Goal: Task Accomplishment & Management: Complete application form

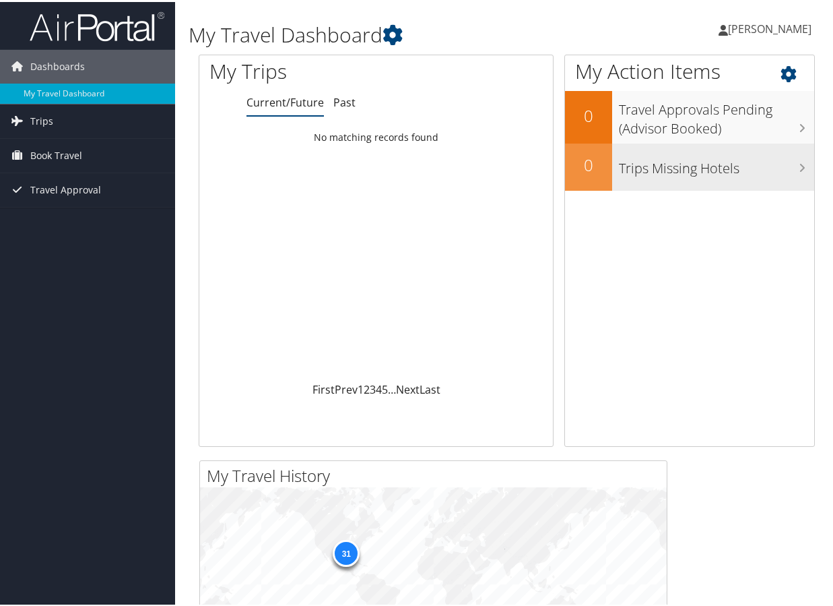
click at [683, 168] on h3 "Trips Missing Hotels" at bounding box center [717, 163] width 196 height 26
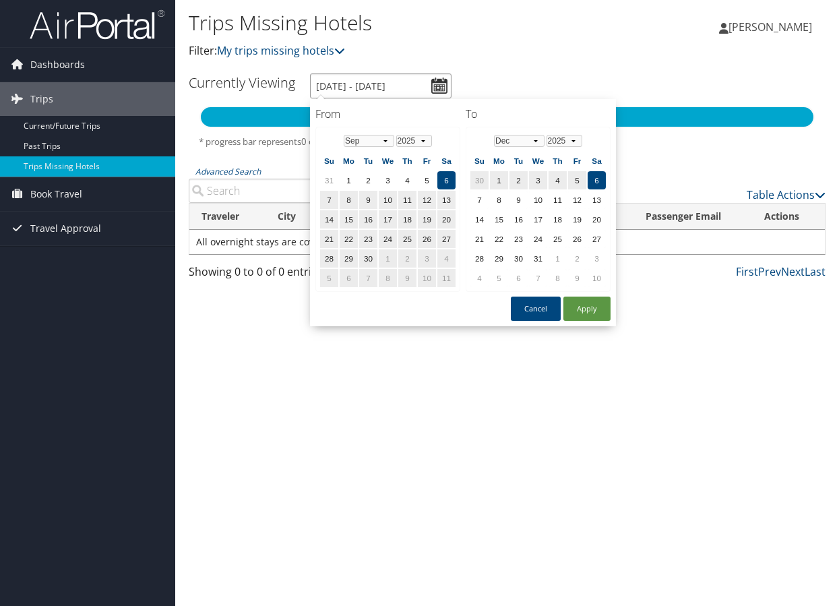
click at [443, 87] on input "9/6/2025 - 12/6/2025" at bounding box center [380, 85] width 141 height 25
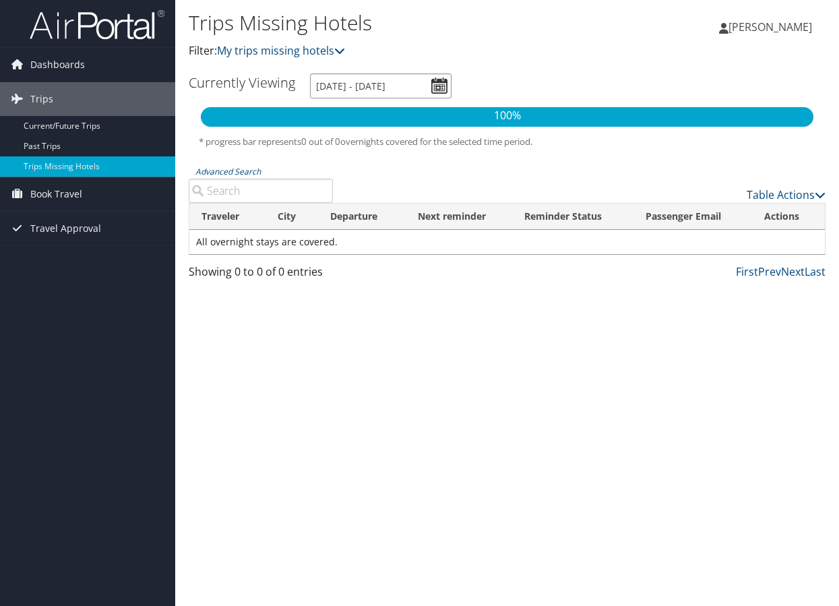
click at [435, 88] on input "9/6/2025 - 12/6/2025" at bounding box center [380, 85] width 141 height 25
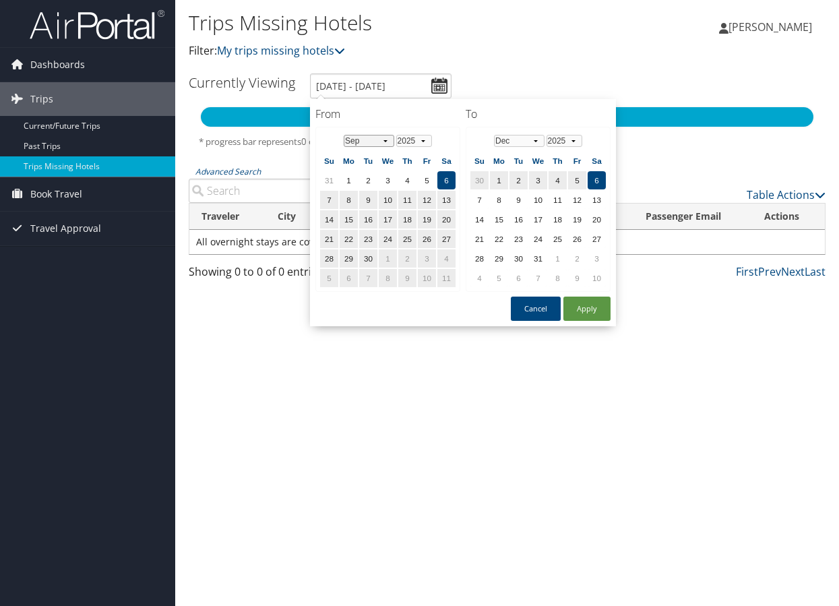
click at [384, 141] on select "Jan Feb Mar Apr May Jun Jul Aug Sep Oct Nov Dec" at bounding box center [369, 141] width 51 height 12
click at [390, 241] on td "19" at bounding box center [388, 239] width 18 height 18
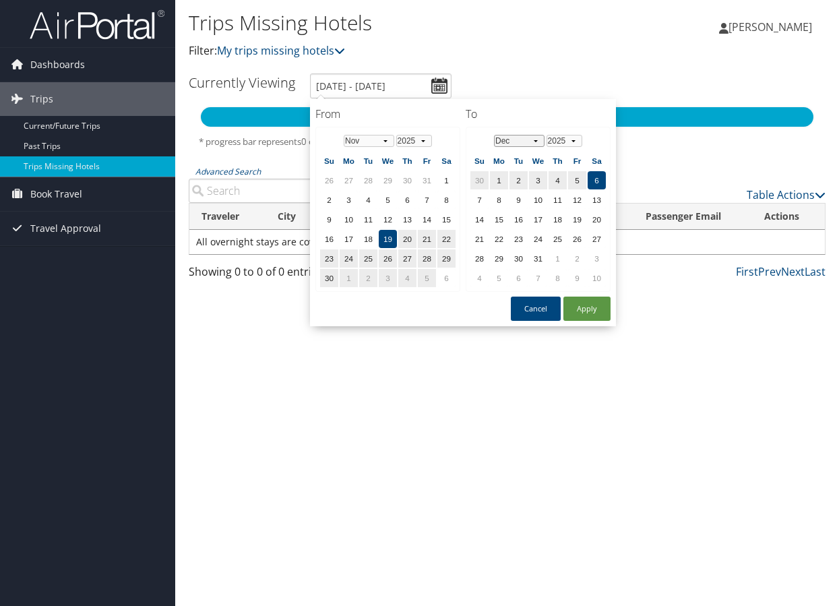
click at [532, 139] on select "Jan Feb Mar Apr May Jun Jul Aug Sep Oct Nov Dec" at bounding box center [519, 141] width 51 height 12
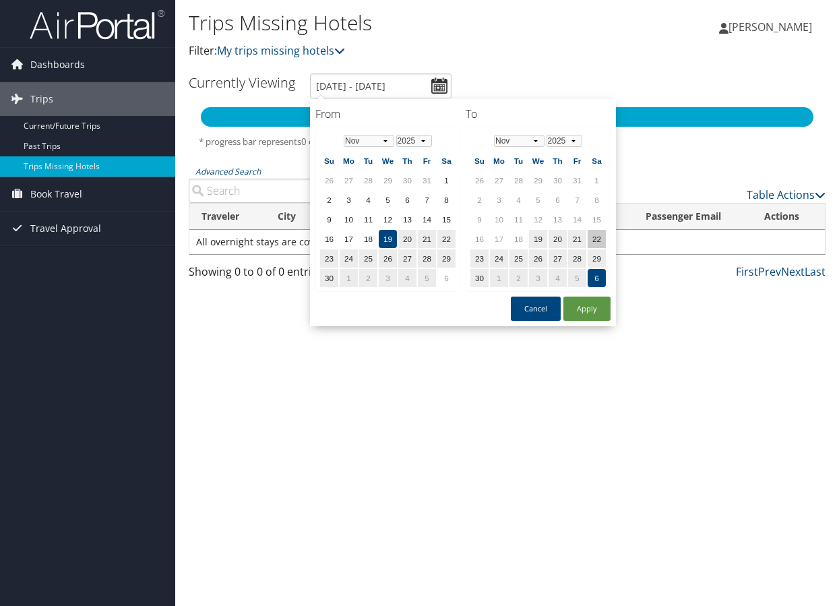
click at [596, 238] on td "22" at bounding box center [596, 239] width 18 height 18
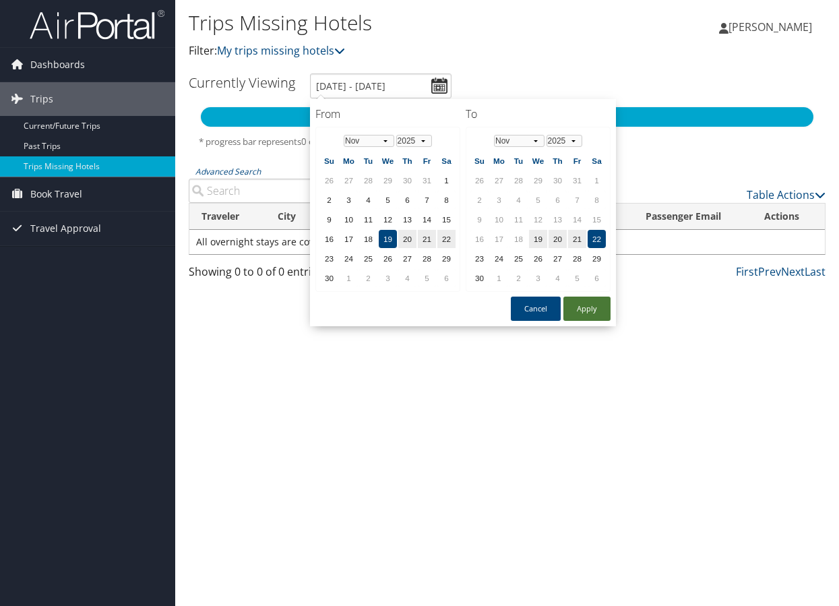
click at [581, 313] on button "Apply" at bounding box center [586, 308] width 47 height 24
type input "11/19/2025 - 11/22/2025"
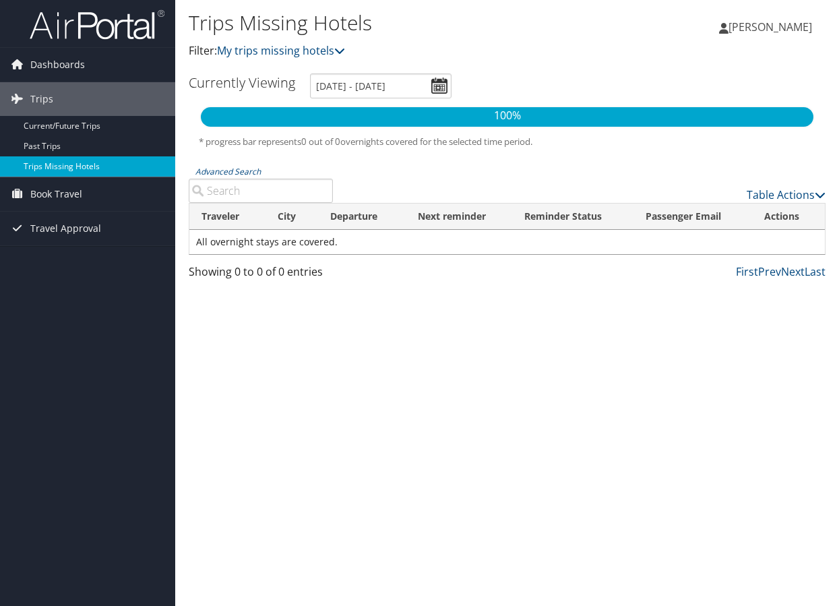
click at [69, 167] on link "Trips Missing Hotels" at bounding box center [87, 166] width 175 height 20
click at [57, 197] on span "Book Travel" at bounding box center [56, 194] width 52 height 34
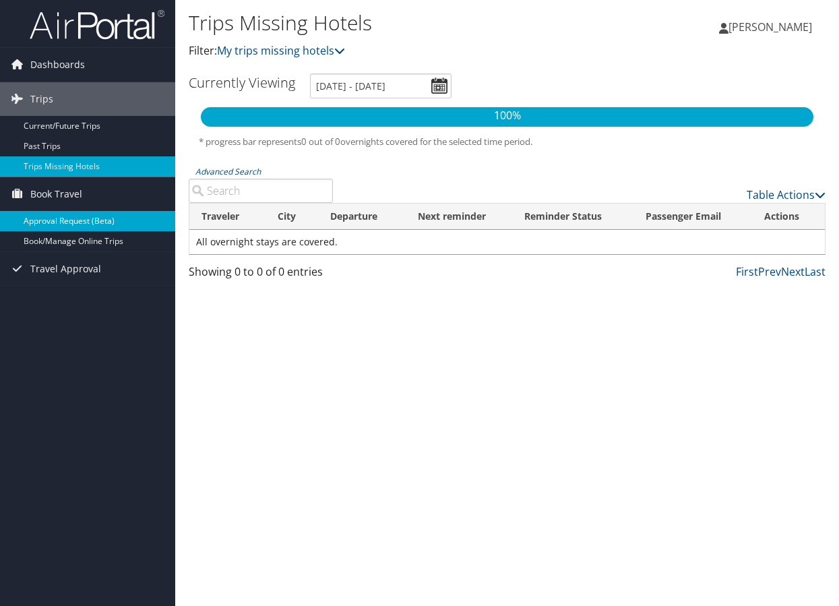
click at [75, 218] on link "Approval Request (Beta)" at bounding box center [87, 221] width 175 height 20
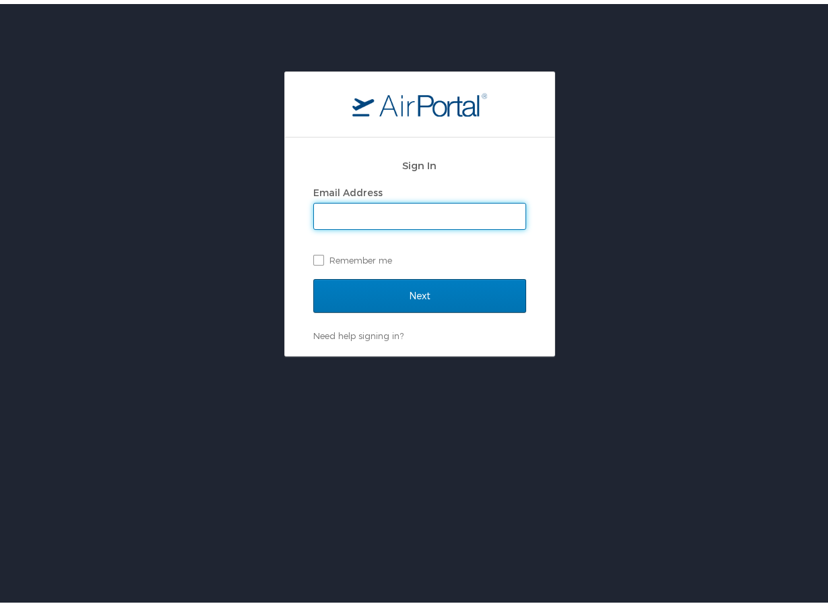
click at [348, 215] on input "Email Address" at bounding box center [420, 212] width 212 height 26
type input "[EMAIL_ADDRESS][DOMAIN_NAME]"
click at [315, 261] on label "Remember me" at bounding box center [419, 256] width 213 height 20
click at [315, 259] on input "Remember me" at bounding box center [317, 255] width 9 height 9
checkbox input "true"
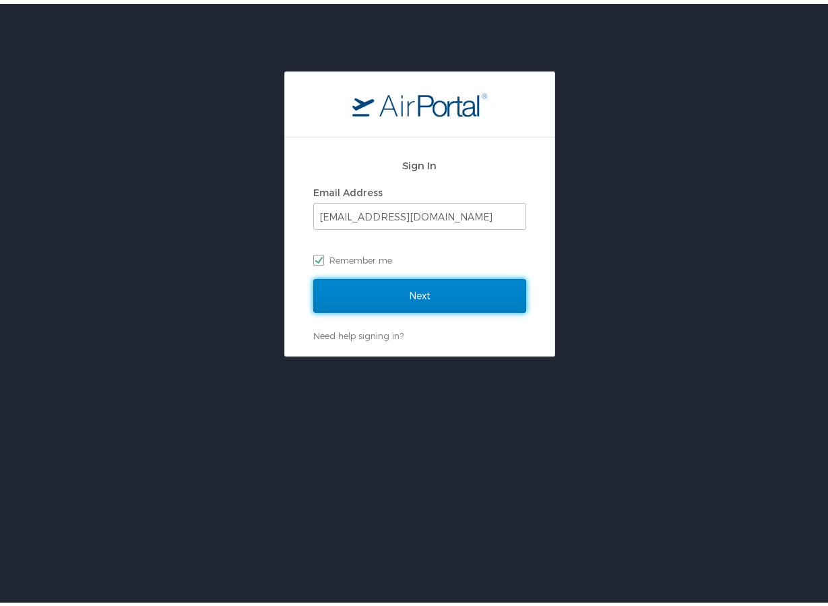
click at [404, 294] on input "Next" at bounding box center [419, 292] width 213 height 34
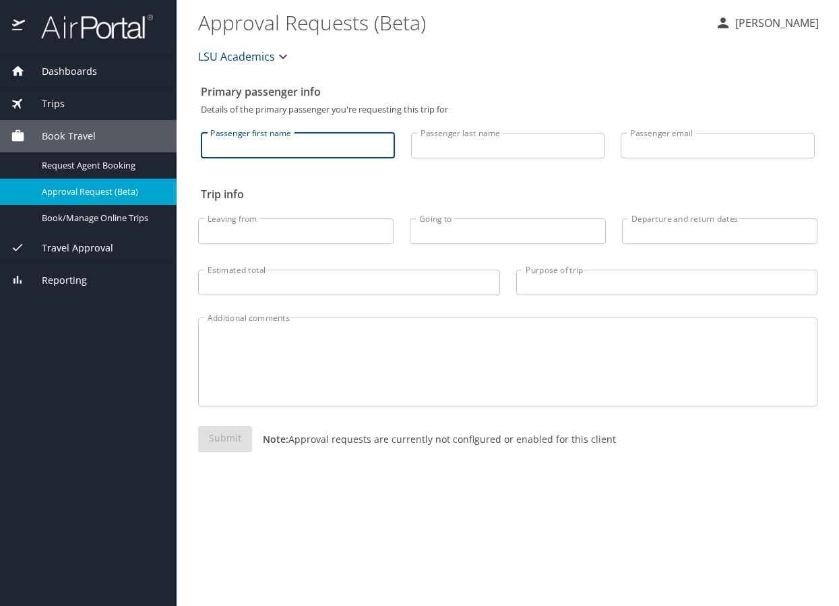
click at [270, 148] on input "Passenger first name" at bounding box center [298, 146] width 194 height 26
type input "[PERSON_NAME]"
type input "[EMAIL_ADDRESS][DOMAIN_NAME]"
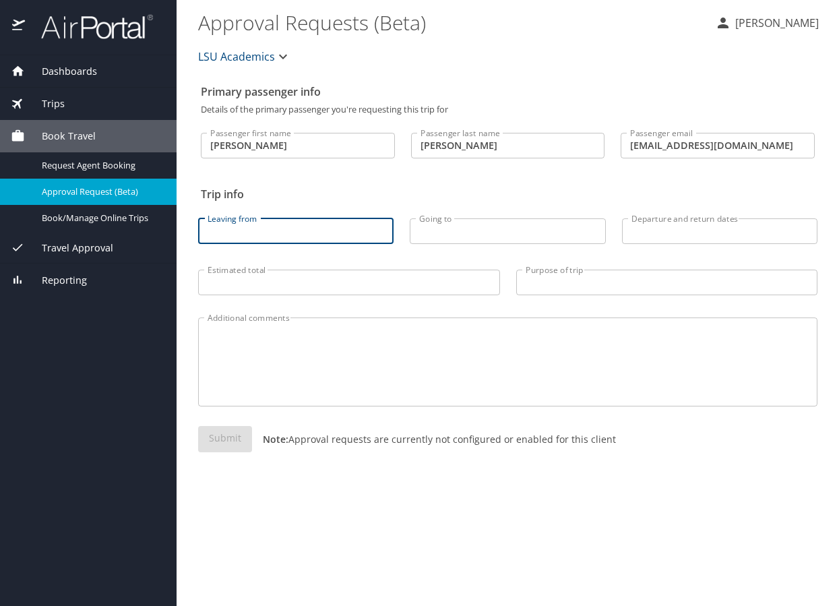
click at [289, 227] on input "Leaving from" at bounding box center [295, 231] width 195 height 26
type input "BTR"
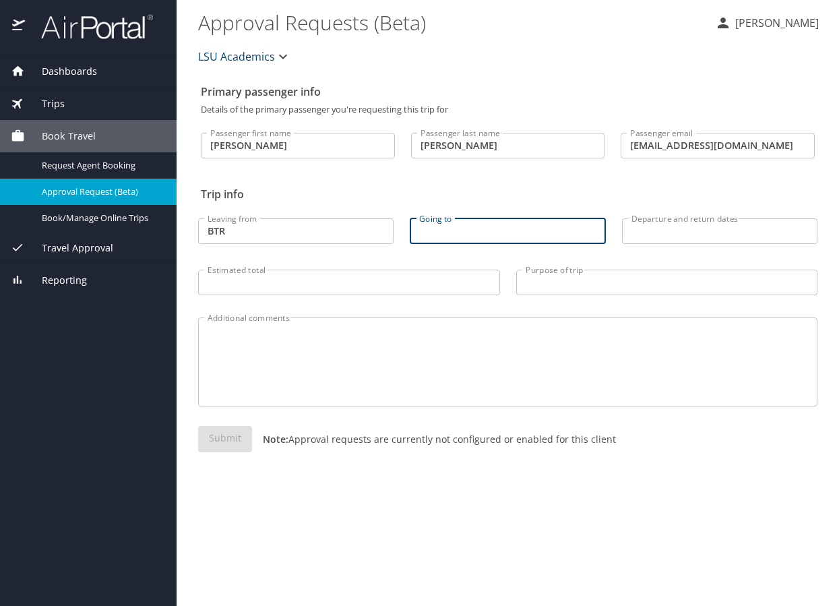
click at [420, 237] on input "Going to" at bounding box center [507, 231] width 195 height 26
type input "Washington DC"
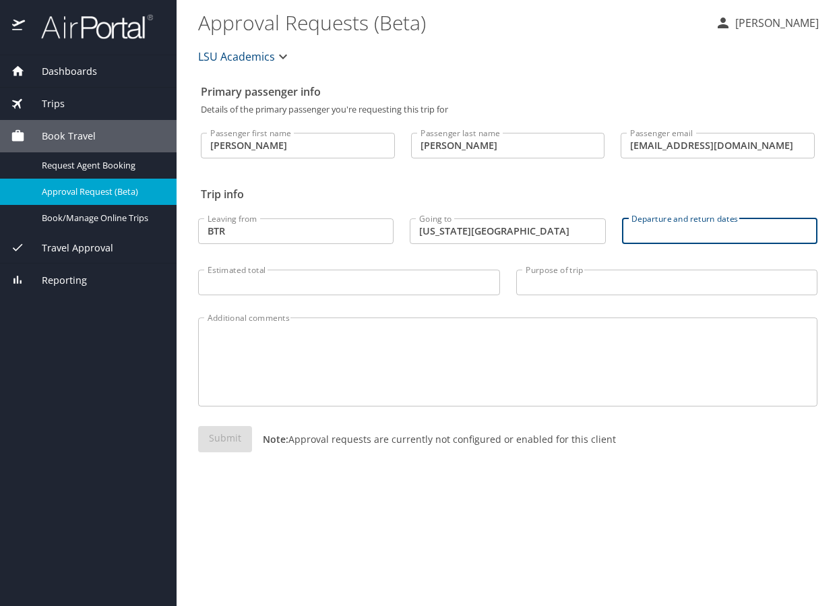
click at [637, 236] on input "Departure and return dates" at bounding box center [719, 231] width 195 height 26
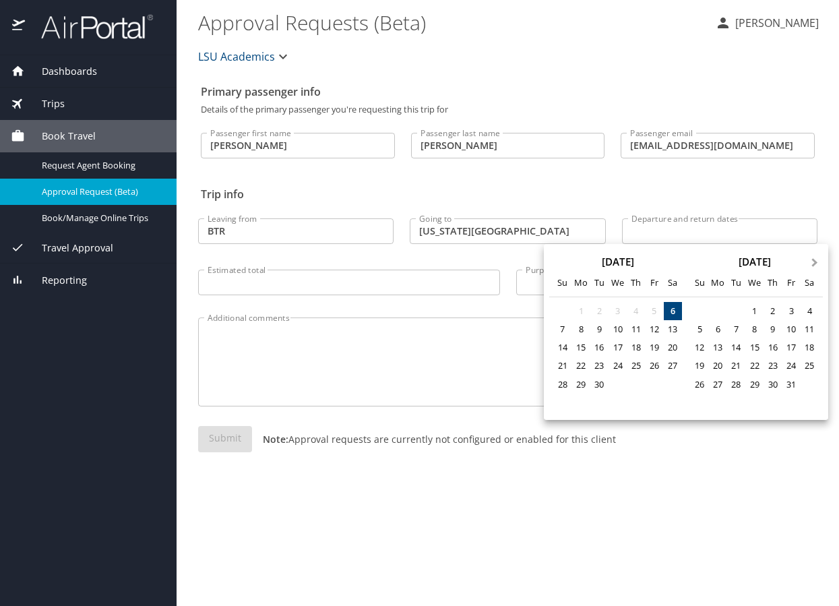
click at [813, 259] on button "Next Month" at bounding box center [816, 256] width 22 height 22
click at [755, 358] on div "19" at bounding box center [754, 365] width 18 height 18
click at [804, 361] on div "22" at bounding box center [809, 365] width 18 height 18
type input "11/19/2025 🠦 11/22/2025"
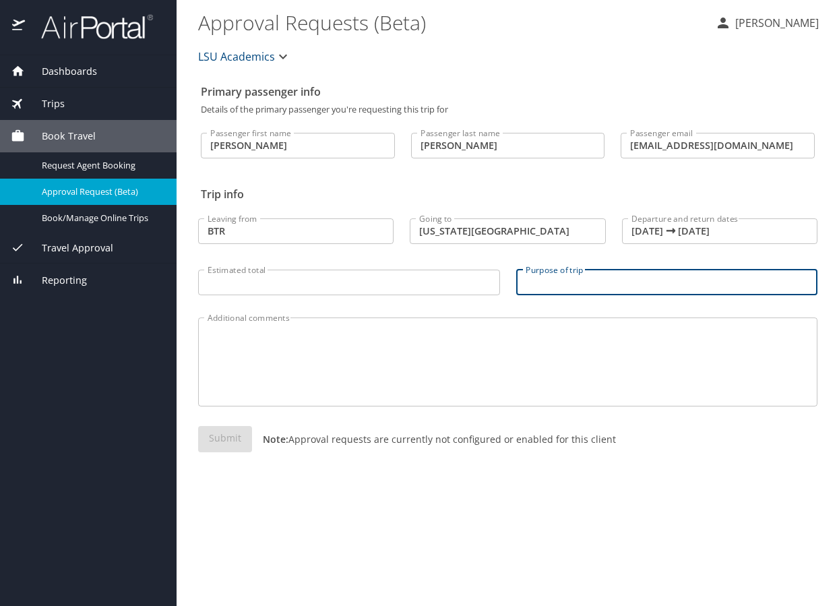
click at [556, 284] on input "Purpose of trip" at bounding box center [667, 282] width 302 height 26
type input "convention"
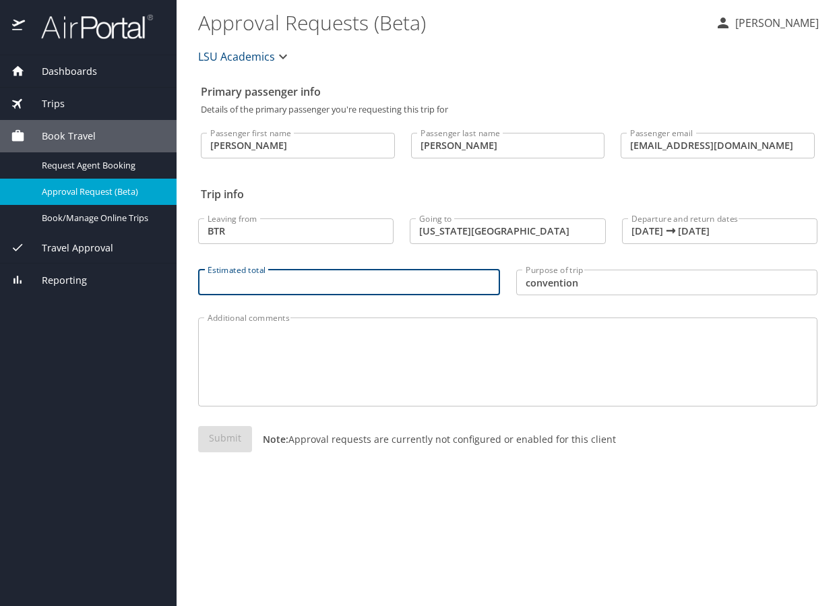
click at [261, 283] on input "Estimated total" at bounding box center [349, 282] width 302 height 26
type input "$2000"
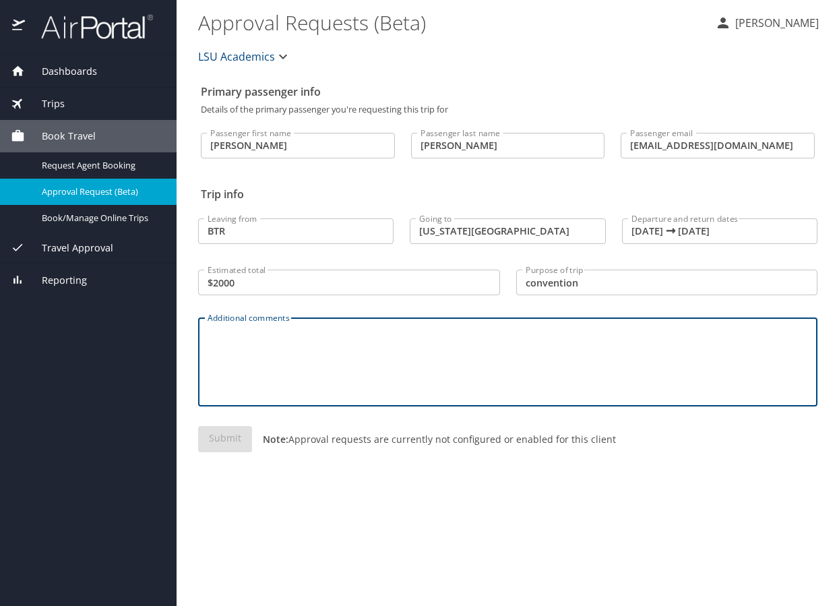
click at [299, 361] on textarea "Additional comments" at bounding box center [507, 362] width 600 height 64
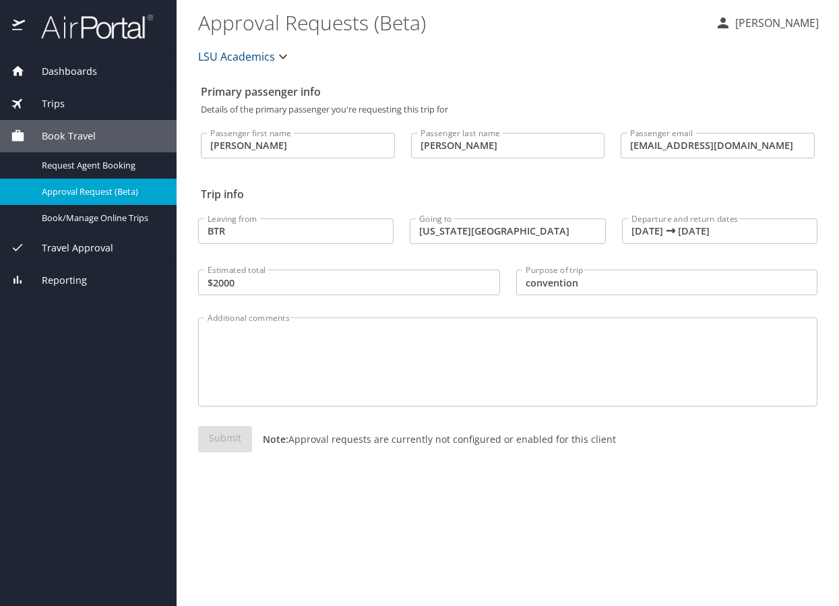
click at [84, 246] on span "Travel Approval" at bounding box center [69, 248] width 88 height 15
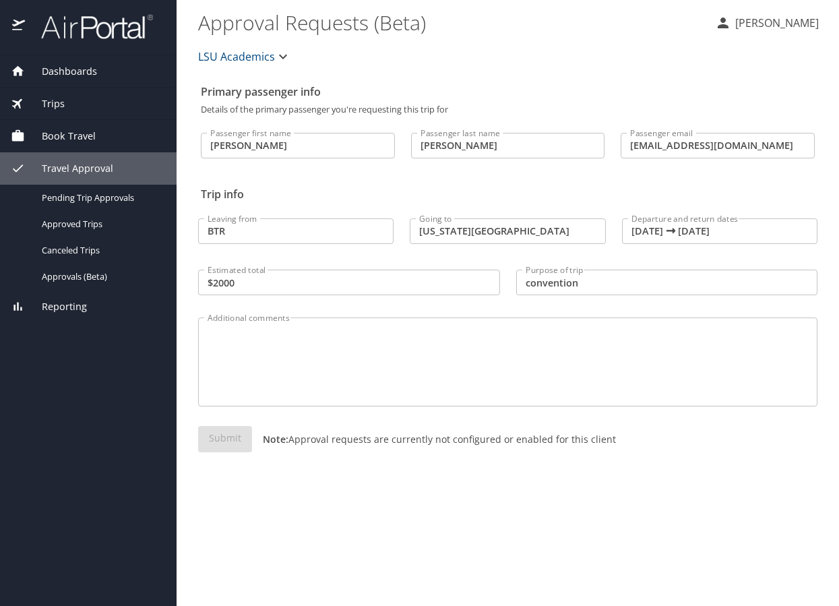
click at [76, 133] on span "Book Travel" at bounding box center [60, 136] width 71 height 15
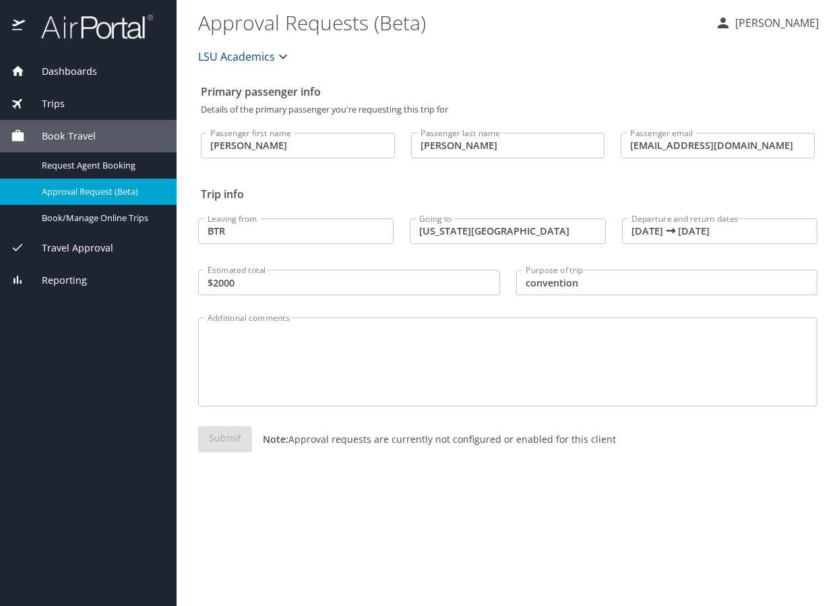
click at [63, 280] on span "Reporting" at bounding box center [56, 280] width 62 height 15
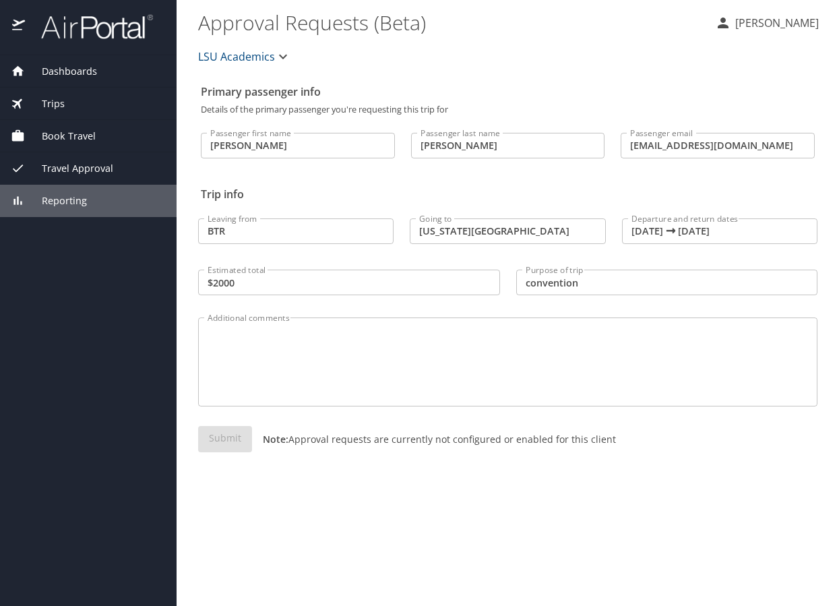
click at [59, 104] on span "Trips" at bounding box center [45, 103] width 40 height 15
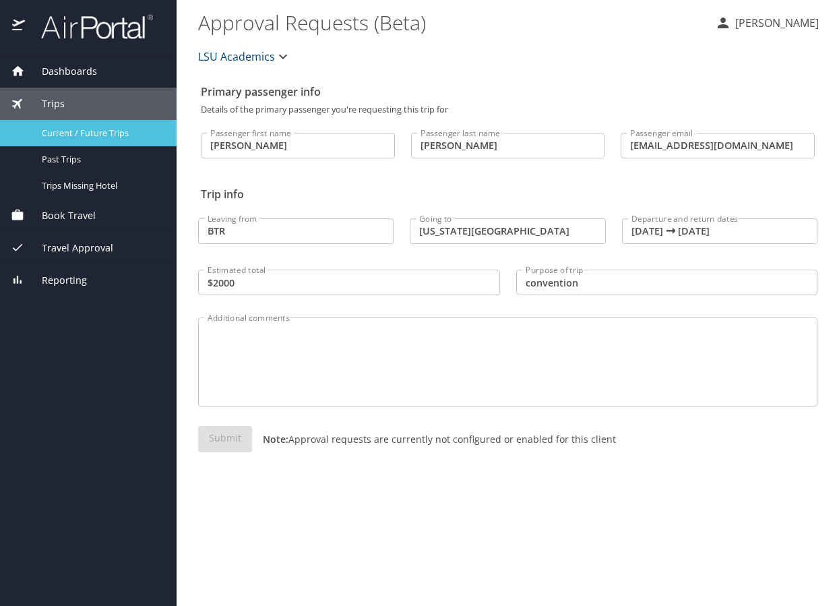
click at [95, 130] on span "Current / Future Trips" at bounding box center [101, 133] width 119 height 13
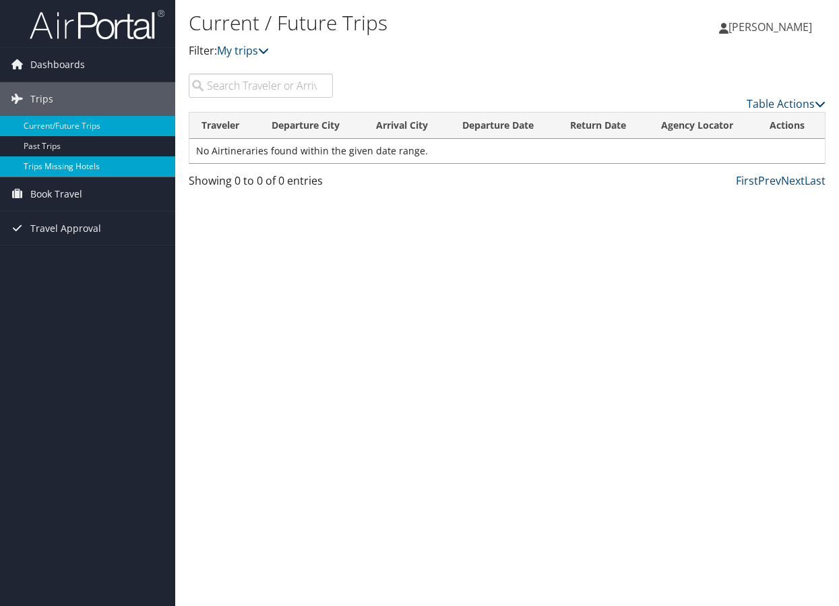
click at [92, 170] on link "Trips Missing Hotels" at bounding box center [87, 166] width 175 height 20
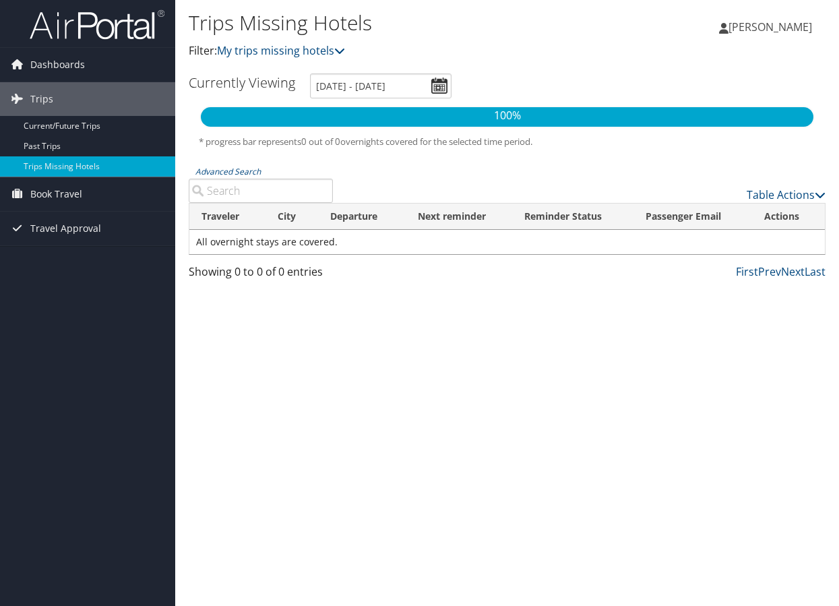
click at [228, 216] on th "Traveler" at bounding box center [227, 216] width 76 height 26
click at [221, 220] on th "Traveler" at bounding box center [227, 216] width 76 height 26
click at [819, 192] on icon at bounding box center [819, 194] width 11 height 11
click at [558, 381] on div at bounding box center [419, 303] width 839 height 606
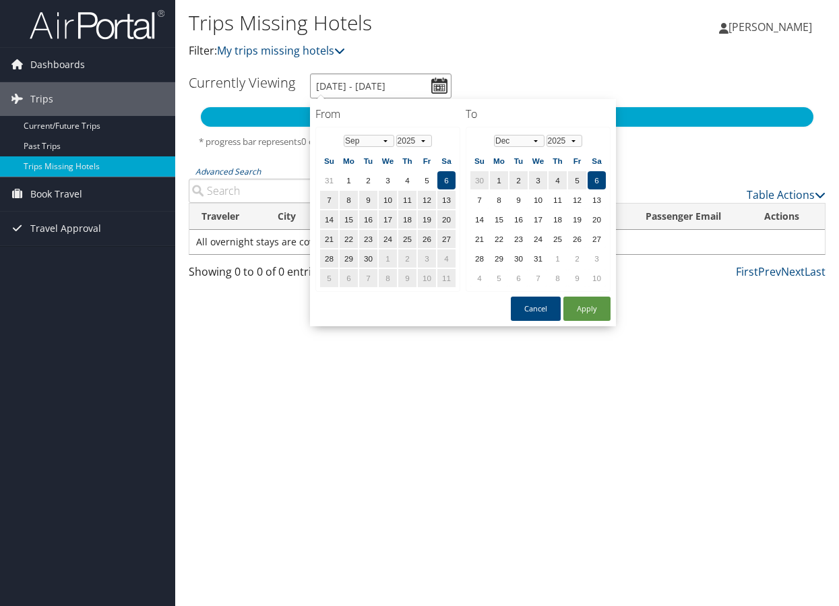
click at [438, 88] on input "9/6/2025 - 12/6/2025" at bounding box center [380, 85] width 141 height 25
click at [384, 145] on select "Jan Feb Mar Apr May Jun Jul Aug Sep Oct Nov Dec" at bounding box center [369, 141] width 51 height 12
click at [389, 242] on td "19" at bounding box center [388, 239] width 18 height 18
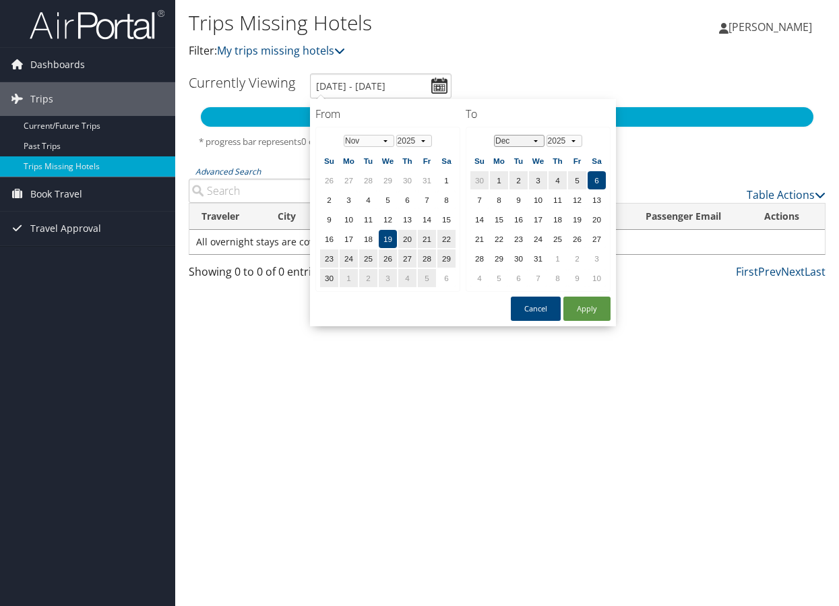
click at [534, 143] on select "Jan Feb Mar Apr May Jun Jul Aug Sep Oct Nov Dec" at bounding box center [519, 141] width 51 height 12
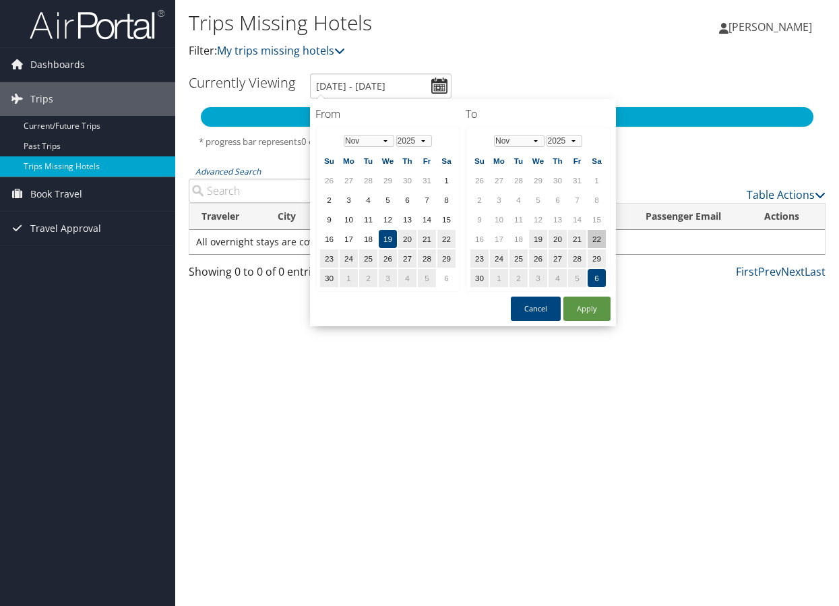
click at [592, 237] on td "22" at bounding box center [596, 239] width 18 height 18
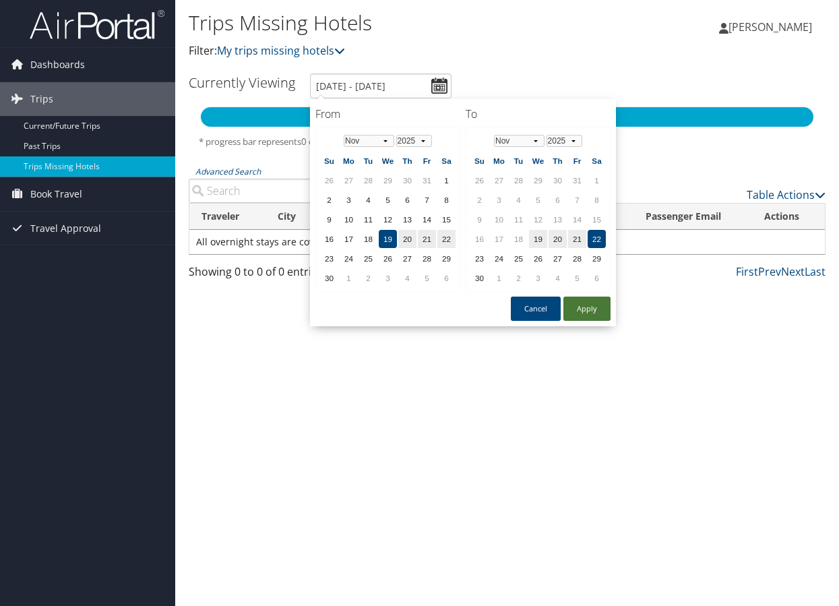
click at [585, 311] on button "Apply" at bounding box center [586, 308] width 47 height 24
type input "11/19/2025 - 11/22/2025"
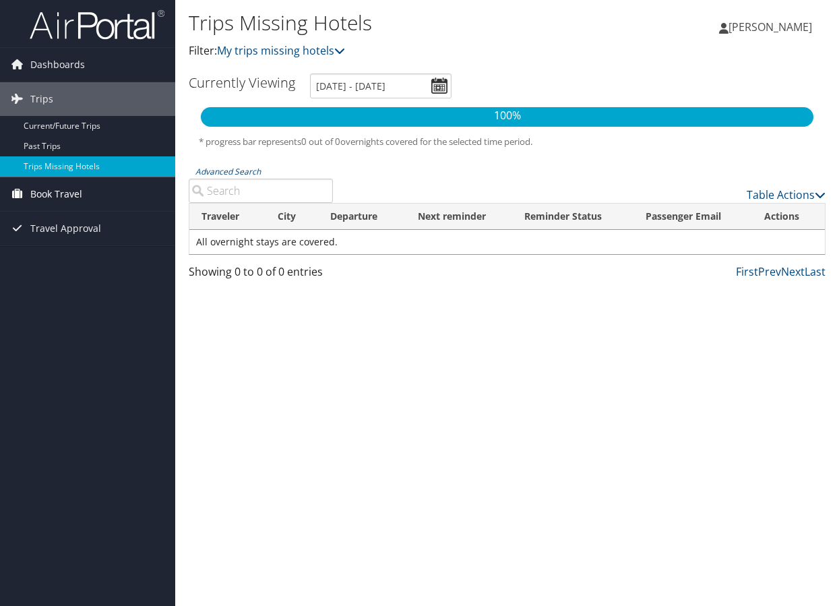
click at [53, 191] on span "Book Travel" at bounding box center [56, 194] width 52 height 34
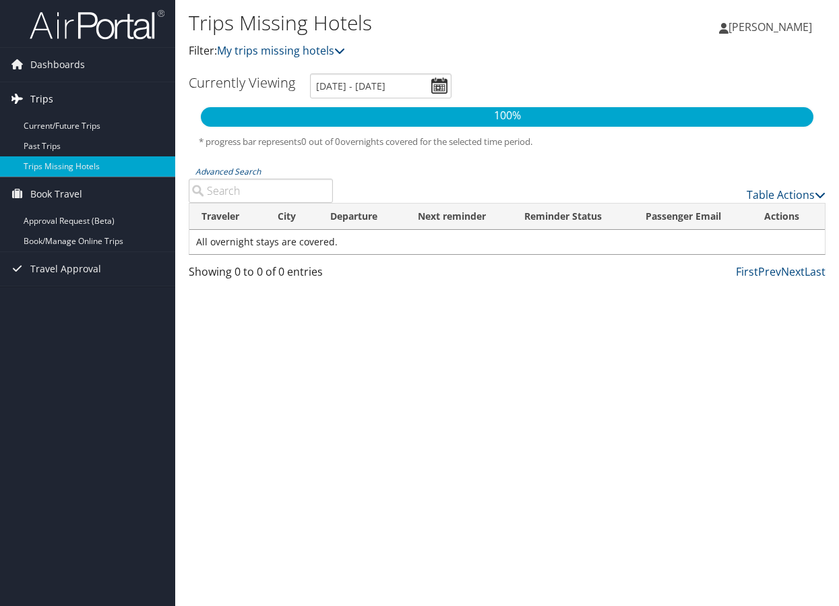
click at [55, 103] on link "Trips" at bounding box center [87, 99] width 175 height 34
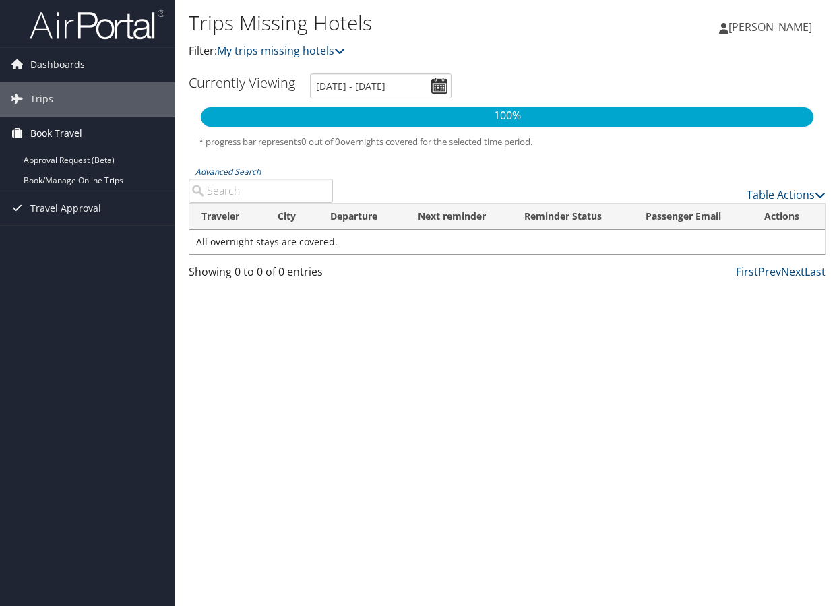
click at [57, 130] on span "Book Travel" at bounding box center [56, 134] width 52 height 34
click at [61, 164] on span "Travel Approval" at bounding box center [65, 168] width 71 height 34
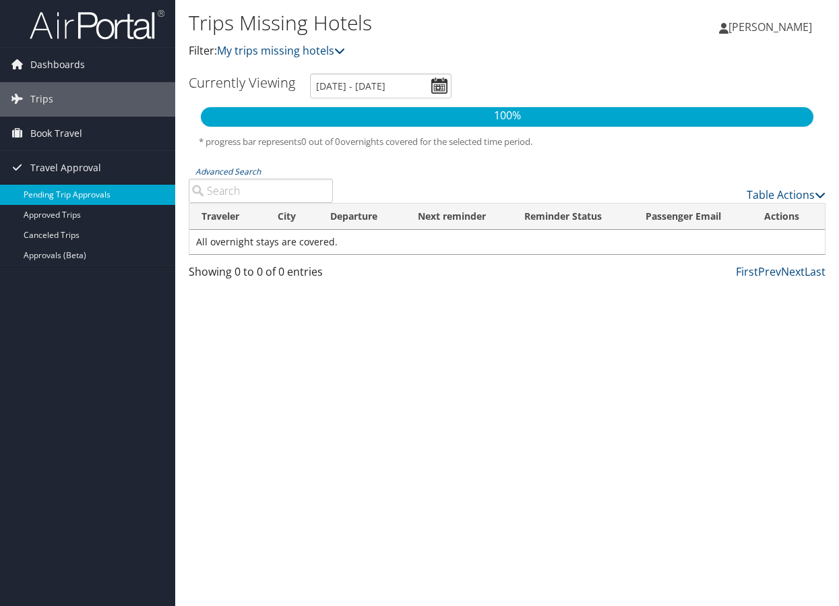
click at [63, 193] on link "Pending Trip Approvals" at bounding box center [87, 195] width 175 height 20
